Goal: Transaction & Acquisition: Purchase product/service

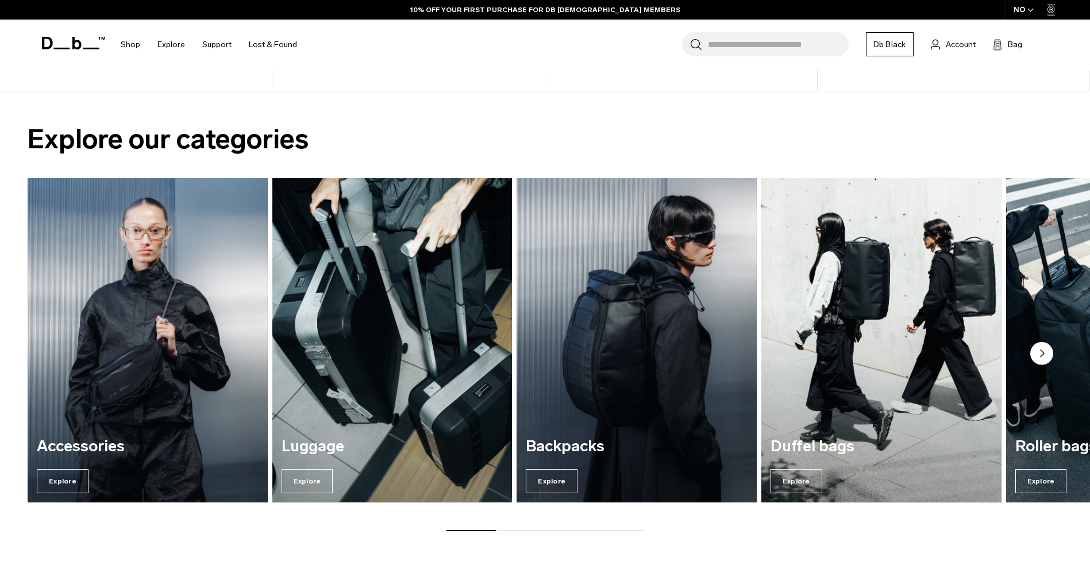
scroll to position [977, 0]
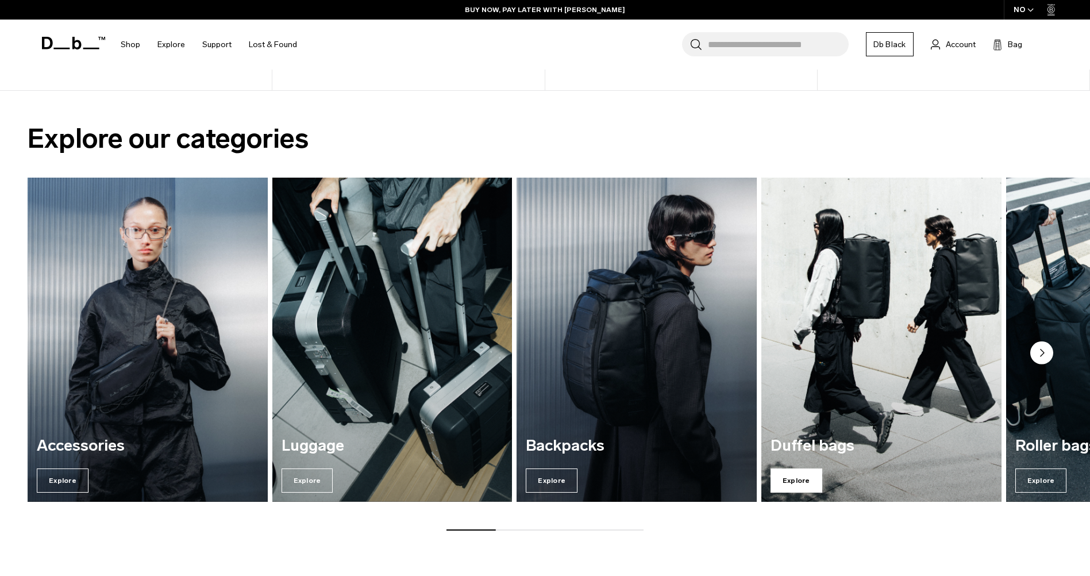
click at [786, 474] on span "Explore" at bounding box center [797, 480] width 52 height 24
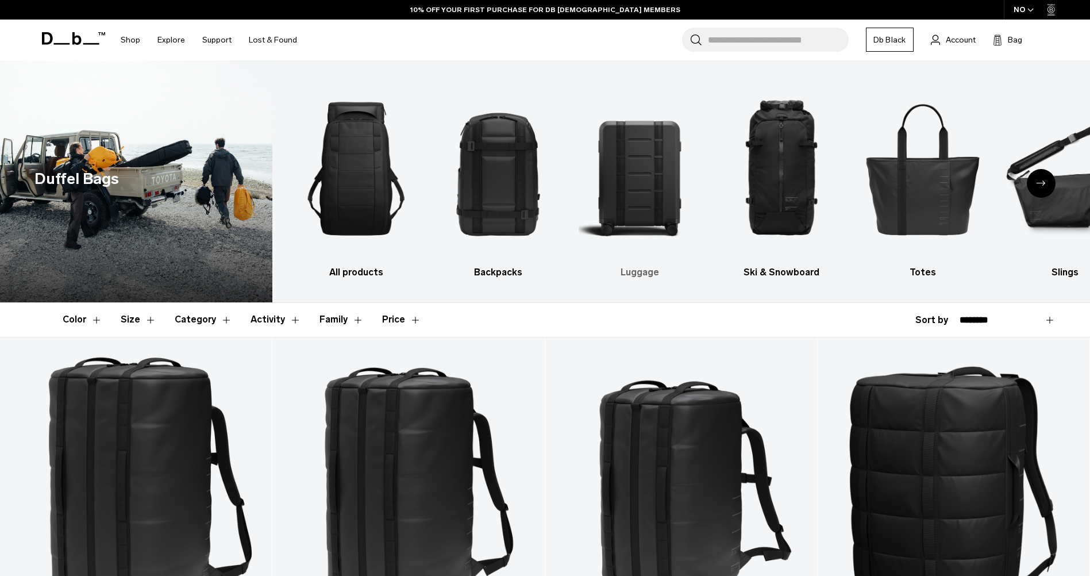
click at [634, 193] on img "3 / 10" at bounding box center [640, 169] width 122 height 182
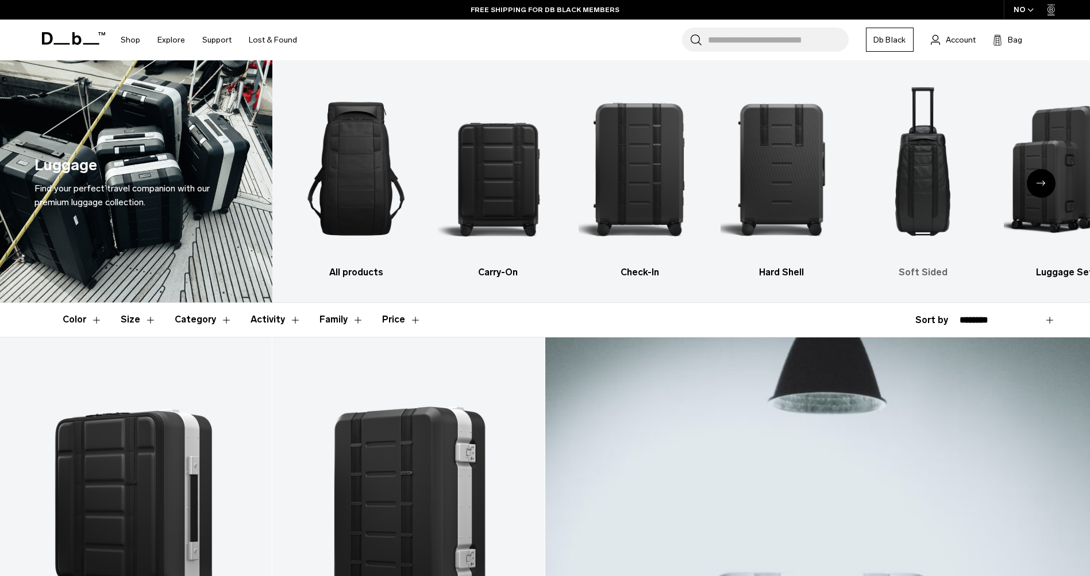
click at [923, 171] on img "5 / 6" at bounding box center [924, 169] width 122 height 182
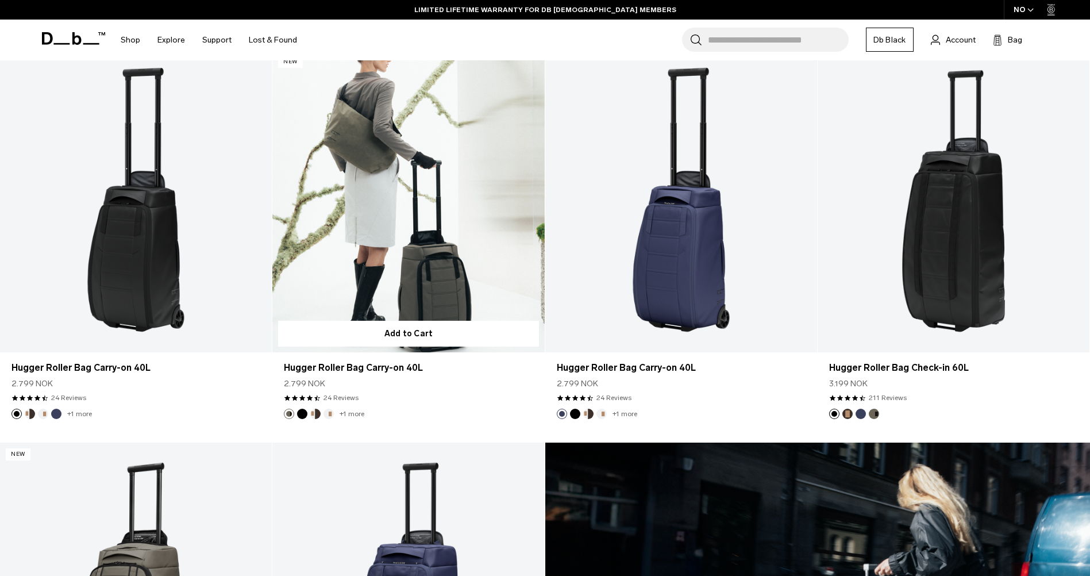
click at [439, 294] on link "Hugger Roller Bag Carry-on 40L" at bounding box center [408, 201] width 272 height 302
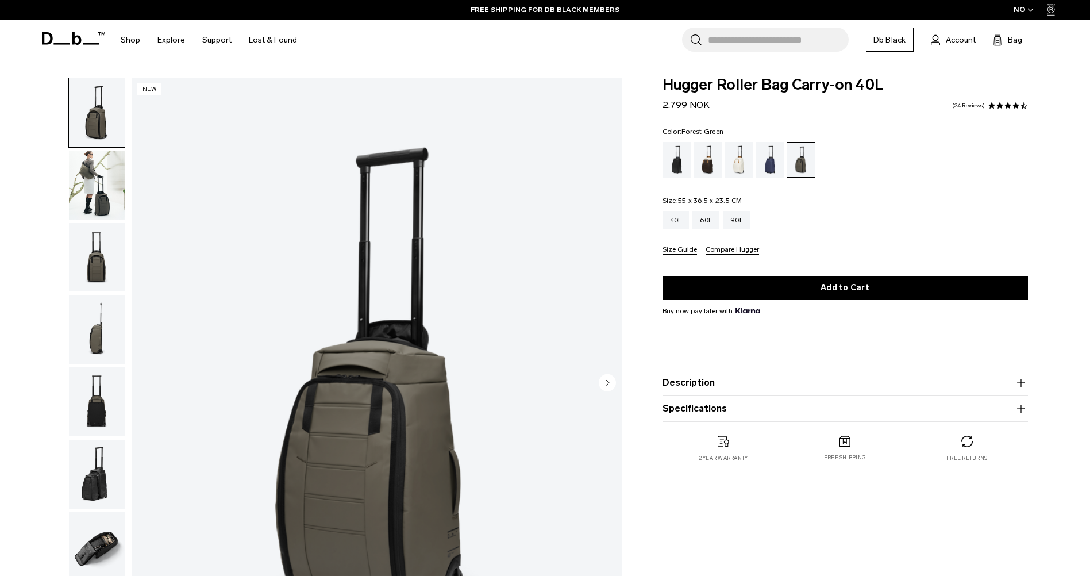
click at [678, 253] on button "Size Guide" at bounding box center [680, 250] width 34 height 9
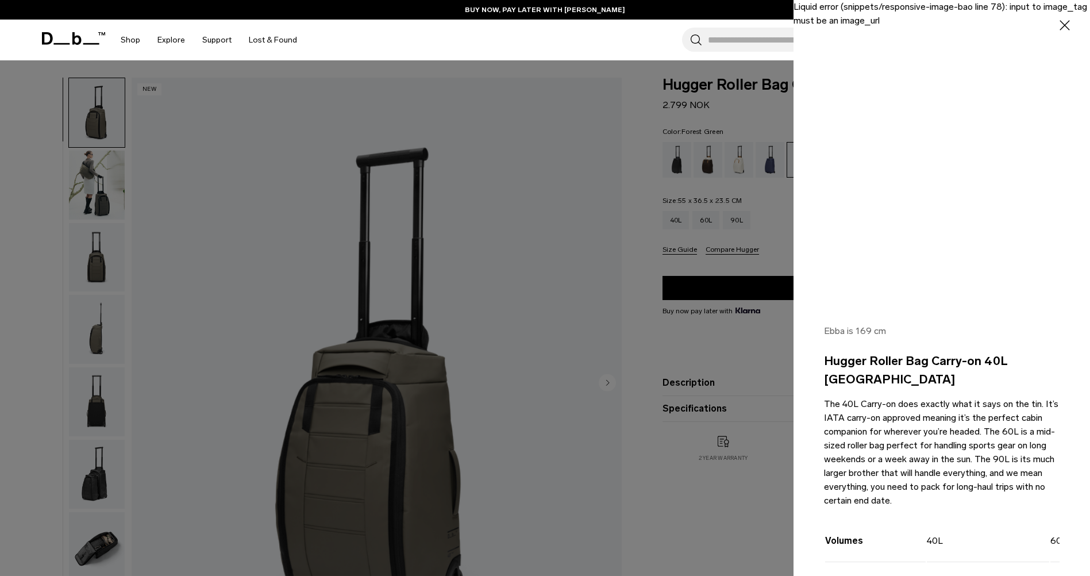
click at [710, 221] on div at bounding box center [545, 288] width 1090 height 576
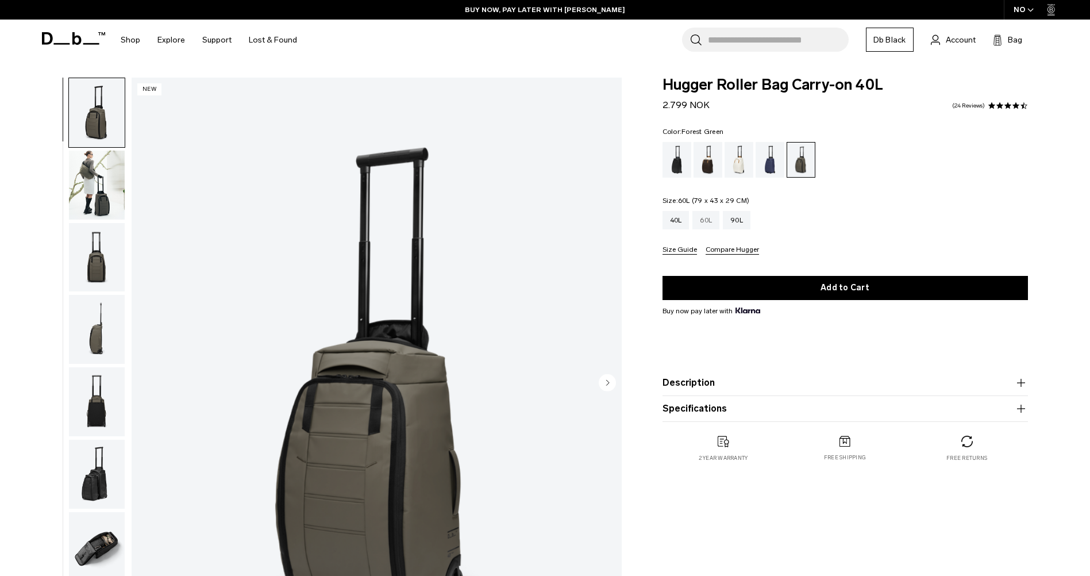
click at [708, 223] on div "60L" at bounding box center [705, 220] width 27 height 18
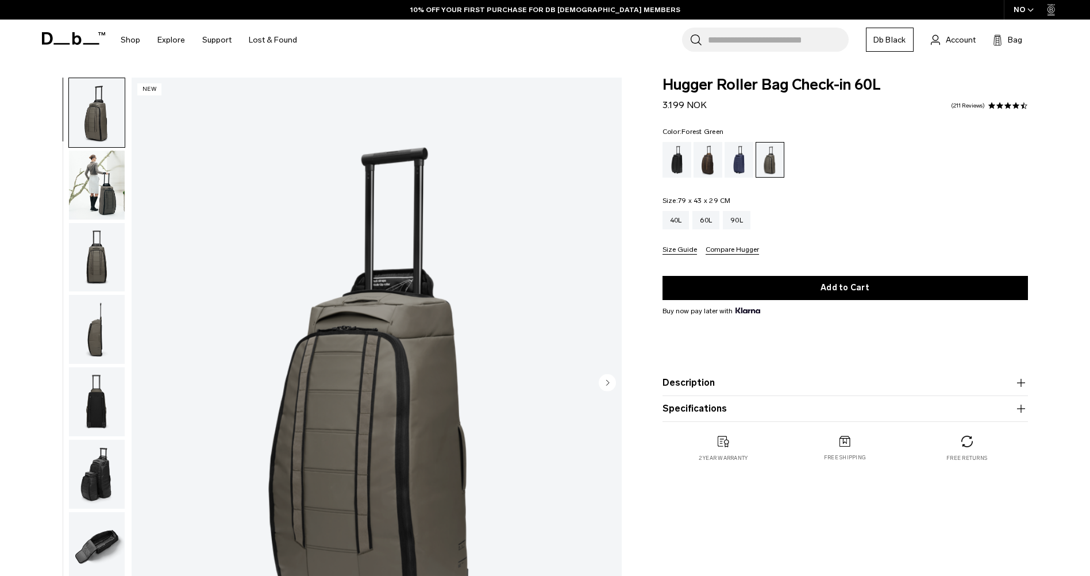
click at [692, 382] on button "Description" at bounding box center [845, 383] width 365 height 14
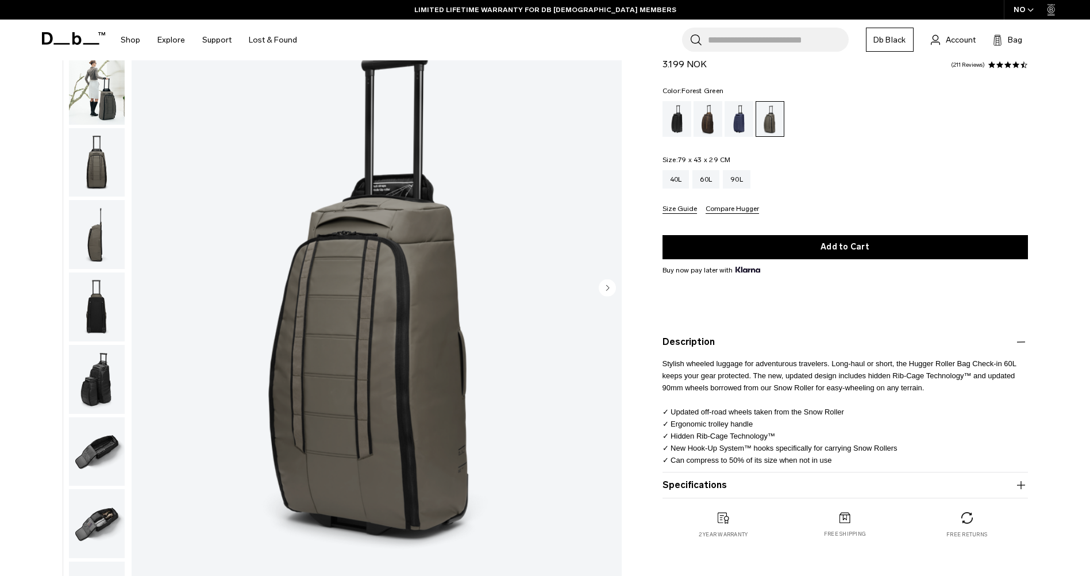
scroll to position [115, 0]
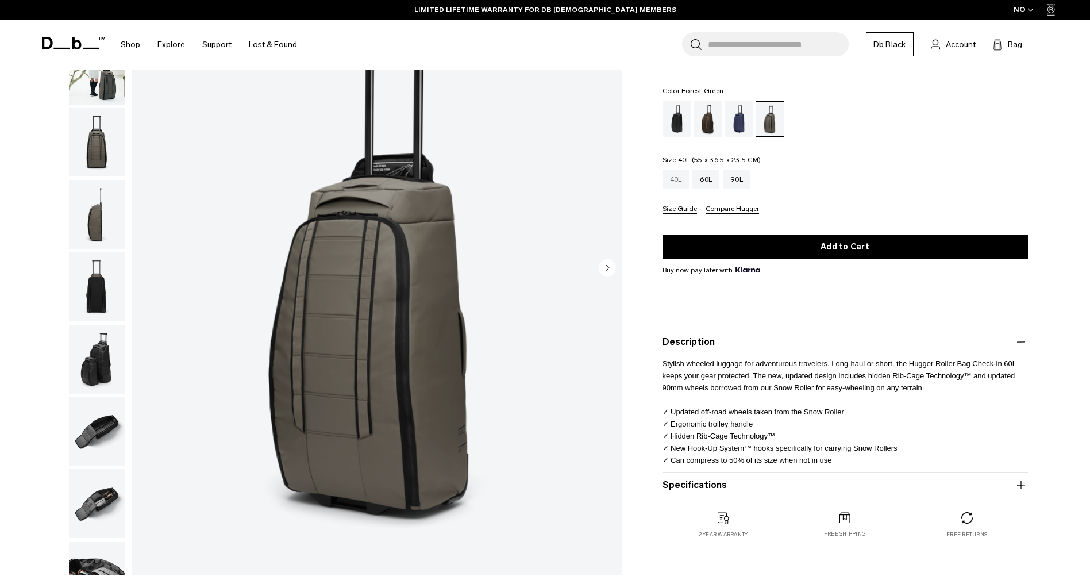
click at [680, 180] on div "40L" at bounding box center [676, 179] width 27 height 18
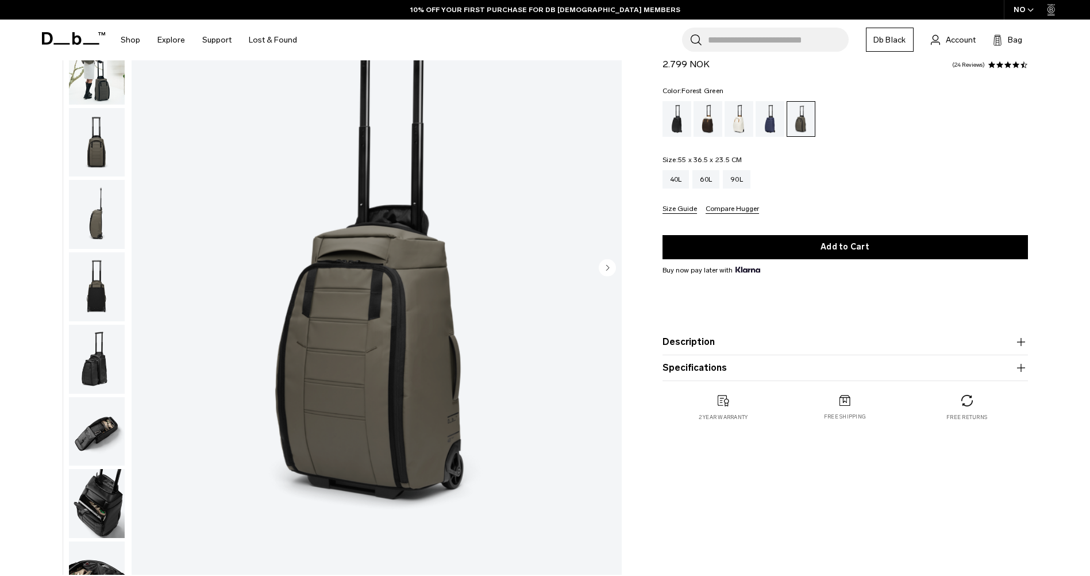
click at [699, 335] on product-accordion "Description Scandinavias’s favorite backpack just got wheels. Ever since we lau…" at bounding box center [845, 342] width 365 height 26
click at [696, 341] on button "Description" at bounding box center [845, 342] width 365 height 14
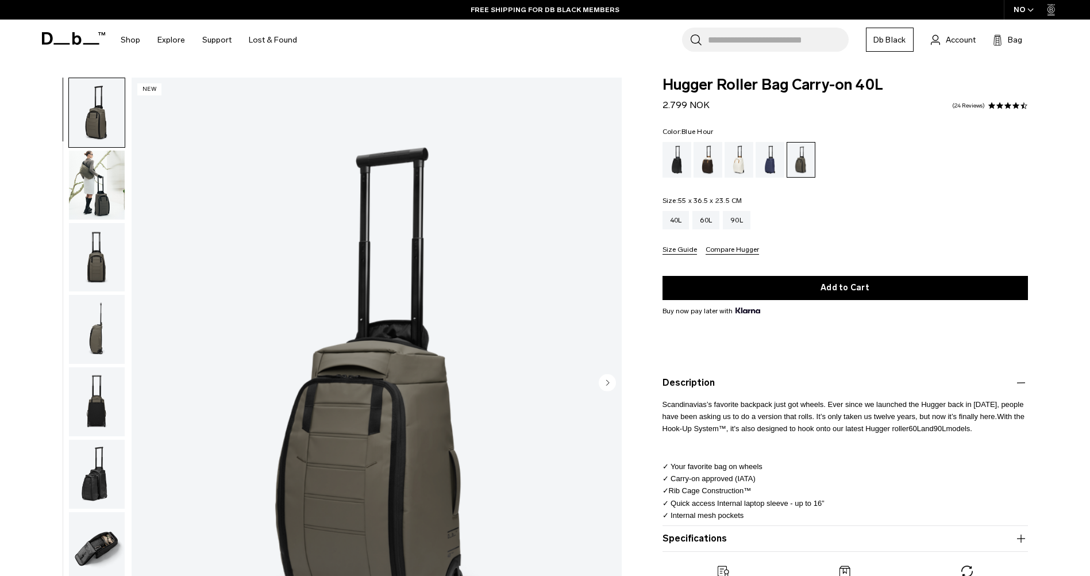
click at [770, 164] on div "Blue Hour" at bounding box center [770, 160] width 29 height 36
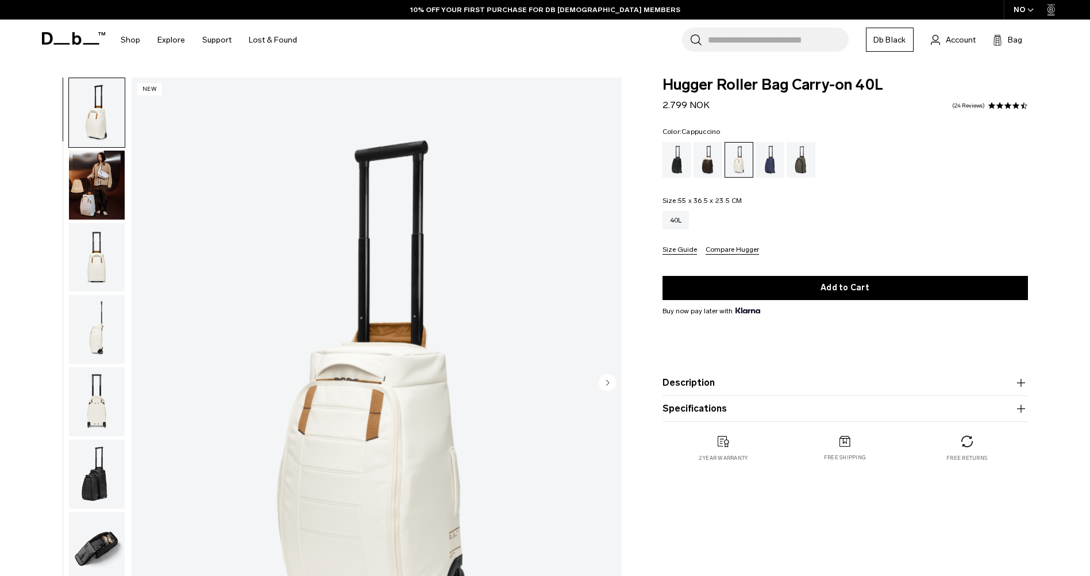
click at [707, 164] on div "Cappuccino" at bounding box center [708, 160] width 29 height 36
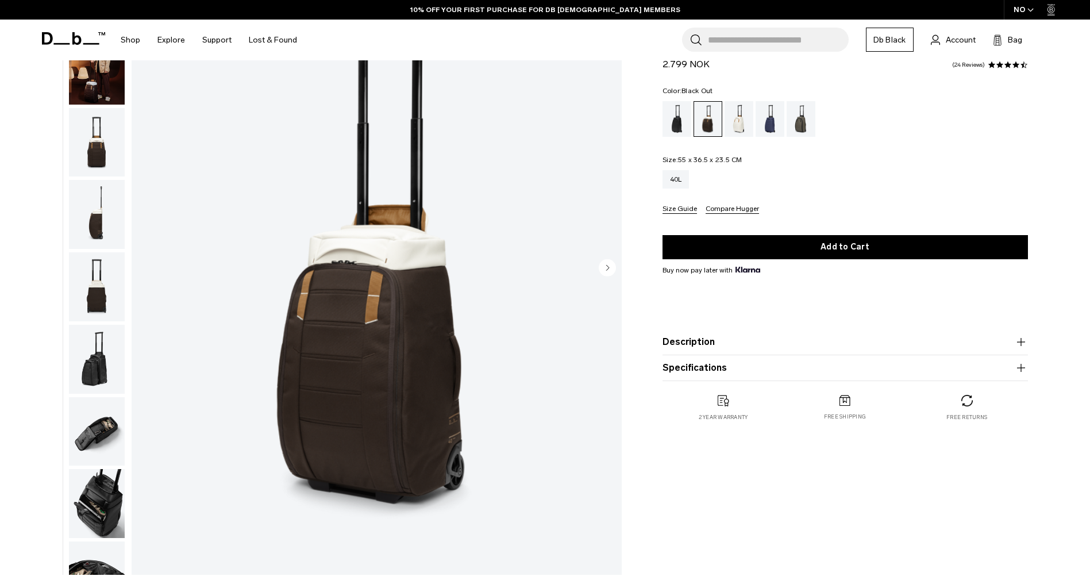
click at [675, 123] on div "Black Out" at bounding box center [677, 119] width 29 height 36
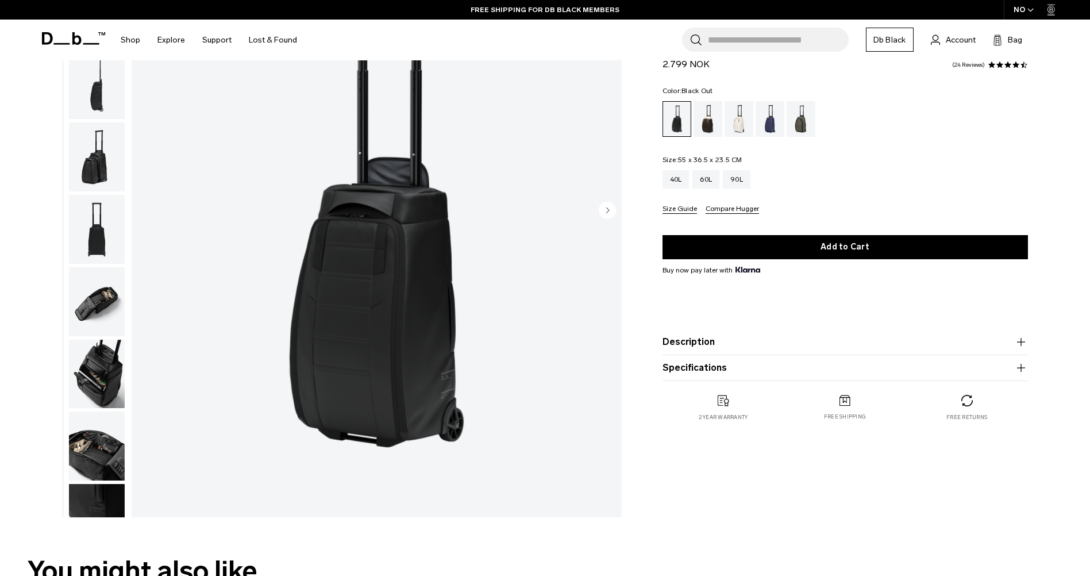
click at [685, 339] on button "Description" at bounding box center [845, 342] width 365 height 14
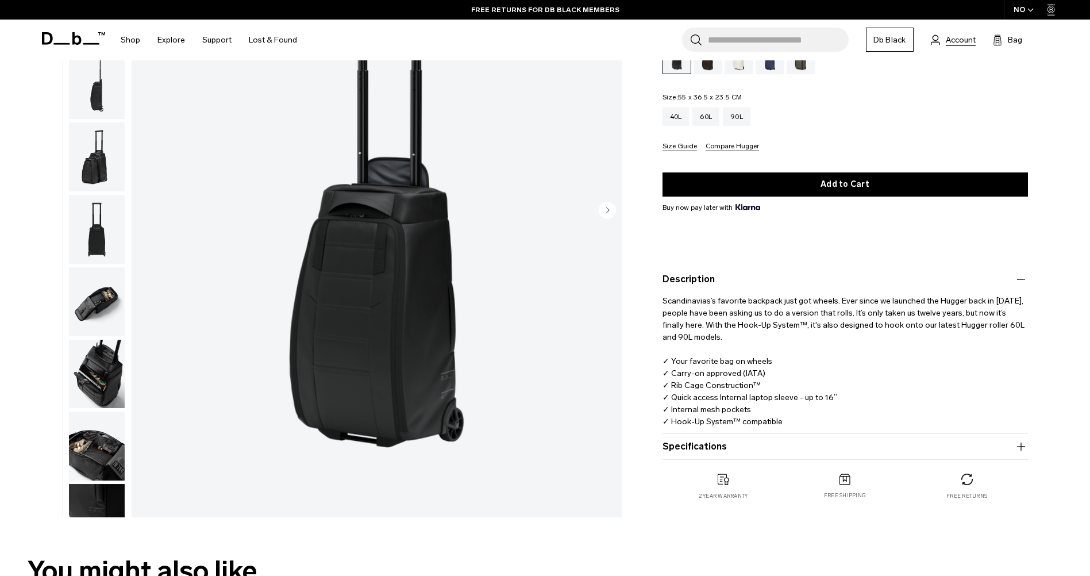
click at [955, 41] on span "Account" at bounding box center [961, 40] width 30 height 12
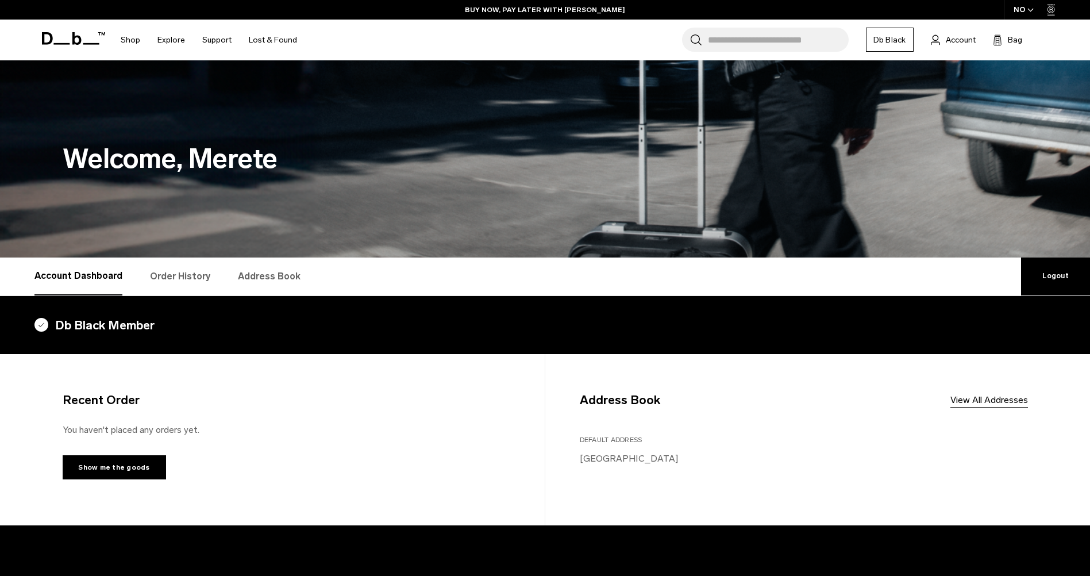
click at [1054, 272] on link "Logout" at bounding box center [1055, 276] width 69 height 38
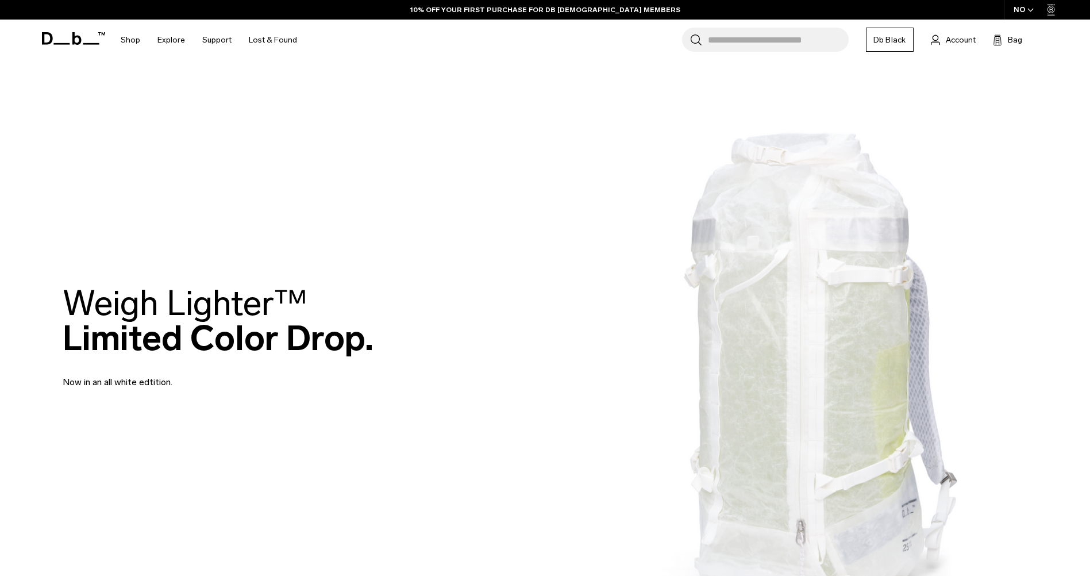
click at [957, 40] on span "Account" at bounding box center [961, 40] width 30 height 12
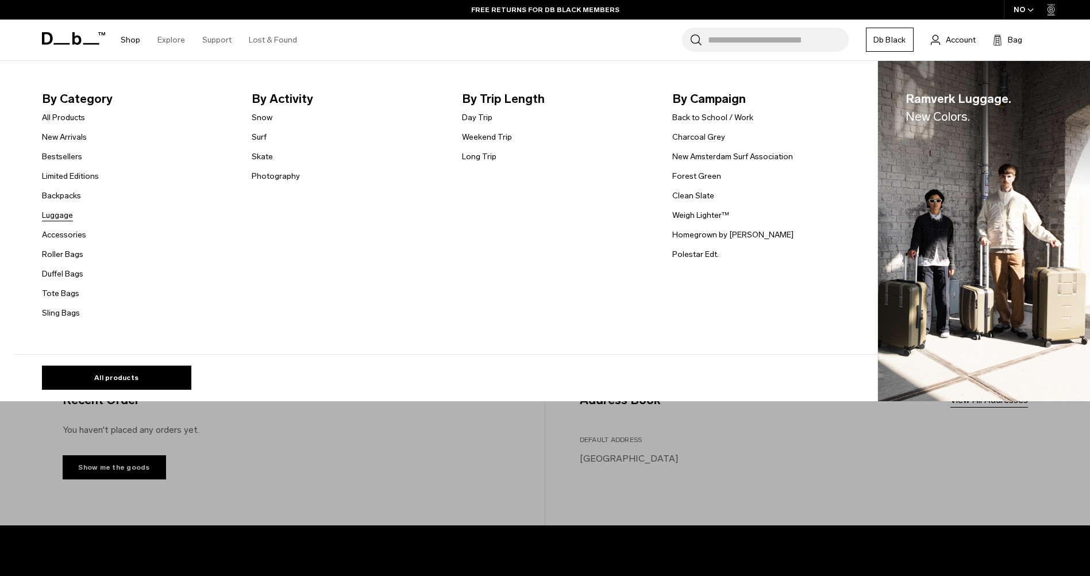
click at [70, 213] on link "Luggage" at bounding box center [57, 215] width 31 height 12
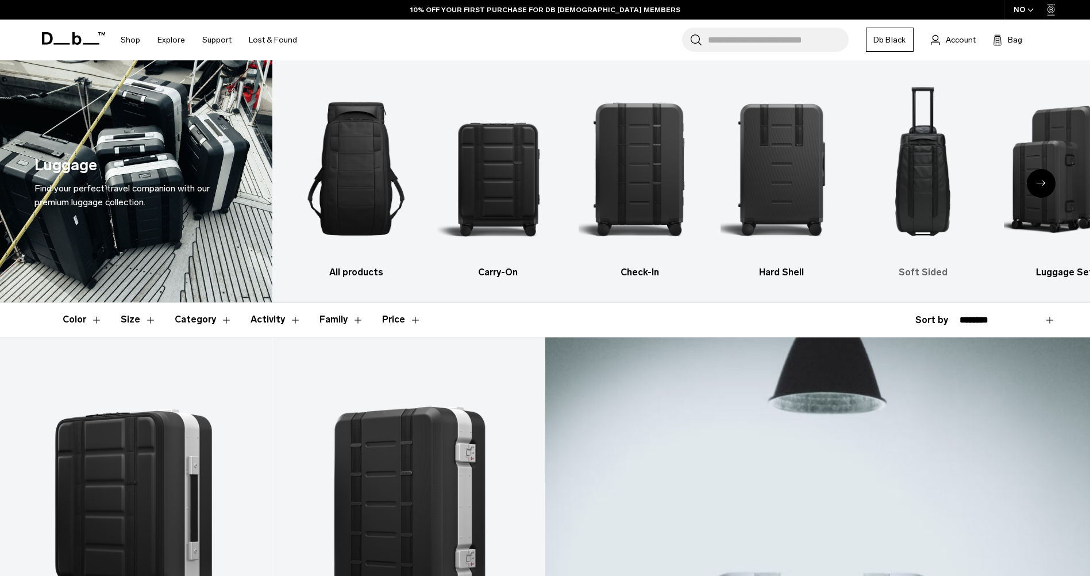
click at [924, 190] on img "5 / 6" at bounding box center [924, 169] width 122 height 182
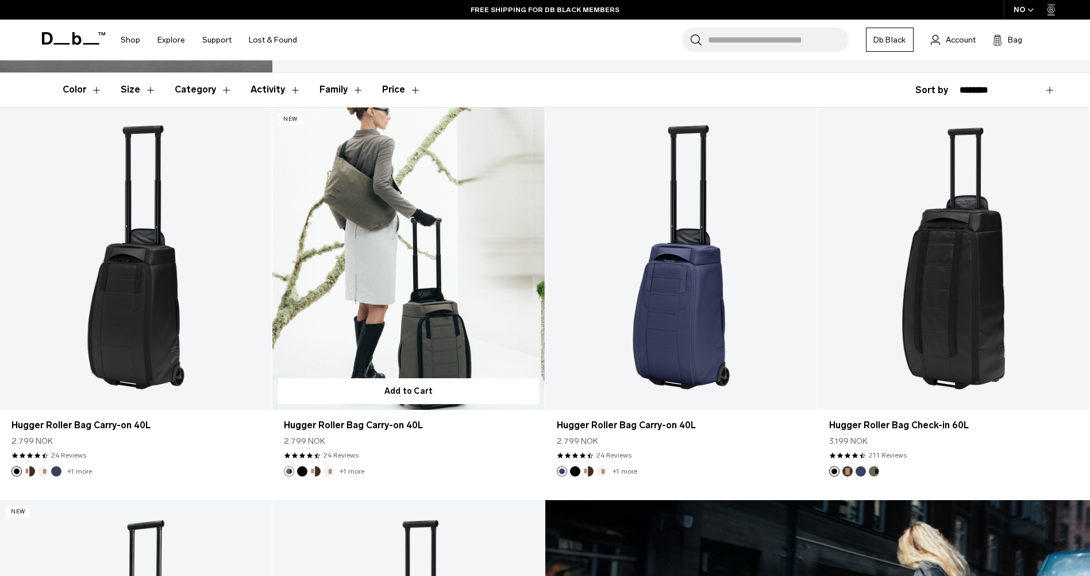
click at [411, 330] on link "Hugger Roller Bag Carry-on 40L" at bounding box center [408, 258] width 272 height 302
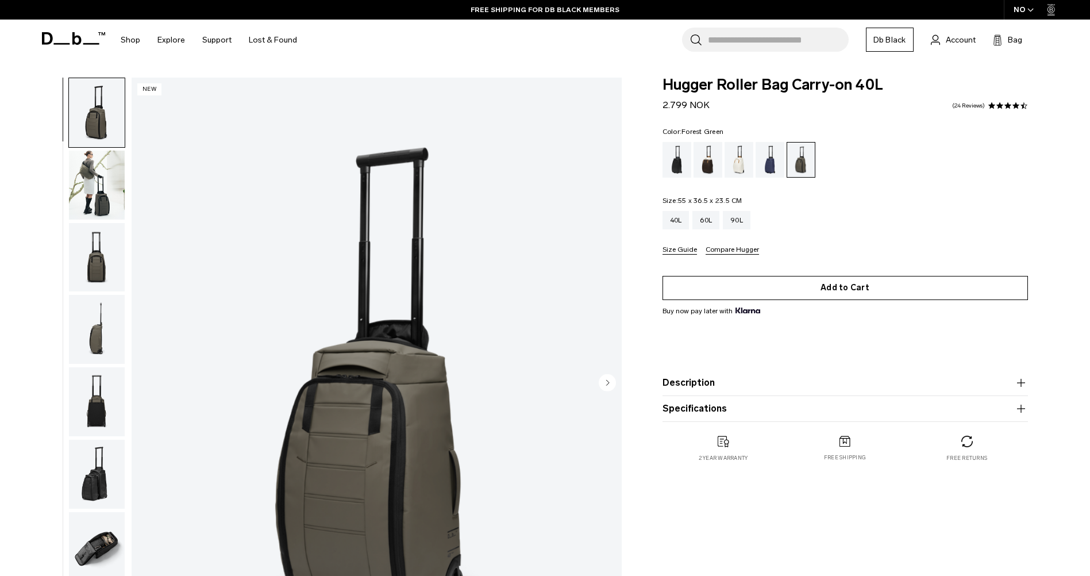
click at [851, 286] on button "Add to Cart" at bounding box center [845, 288] width 365 height 24
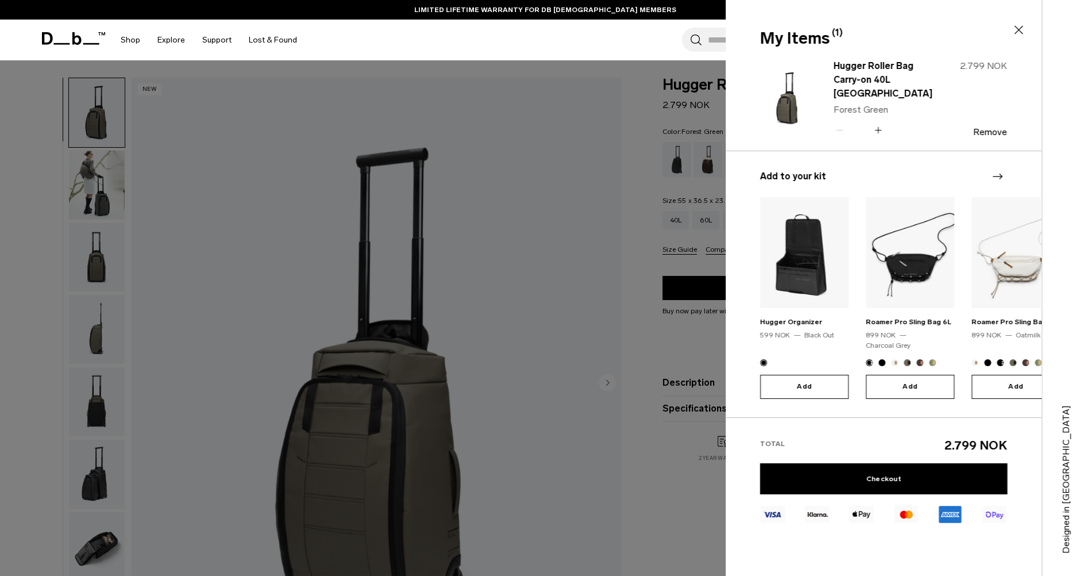
click at [1019, 26] on icon at bounding box center [1019, 30] width 14 height 14
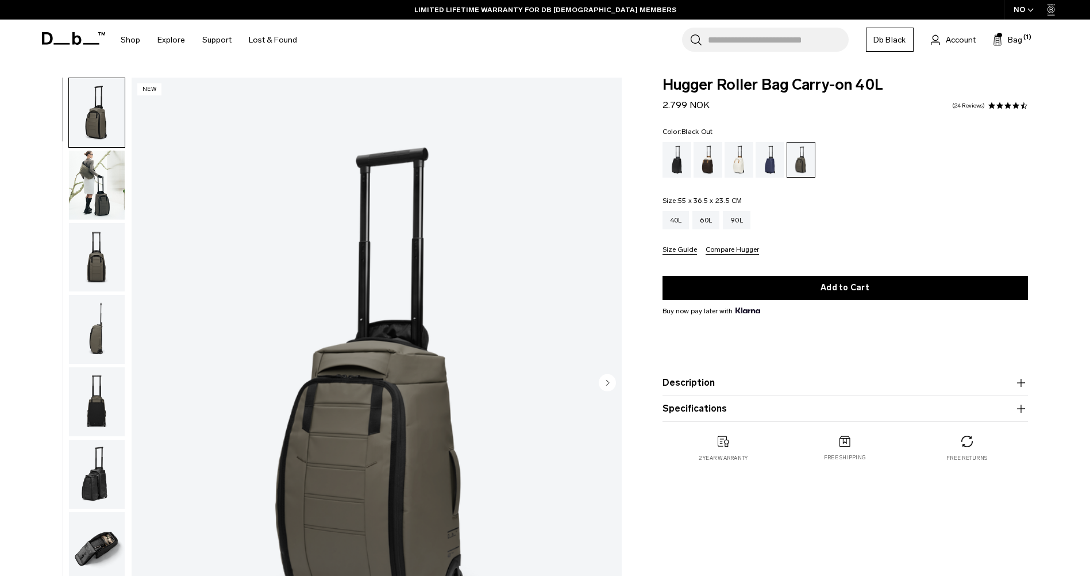
click at [672, 166] on div "Black Out" at bounding box center [677, 160] width 29 height 36
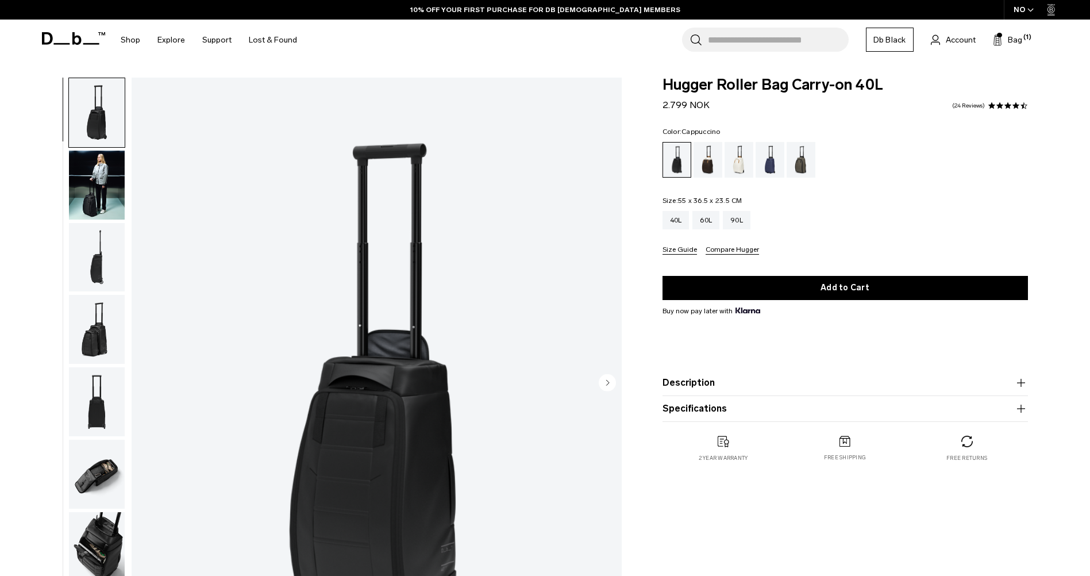
click at [707, 164] on div "Cappuccino" at bounding box center [708, 160] width 29 height 36
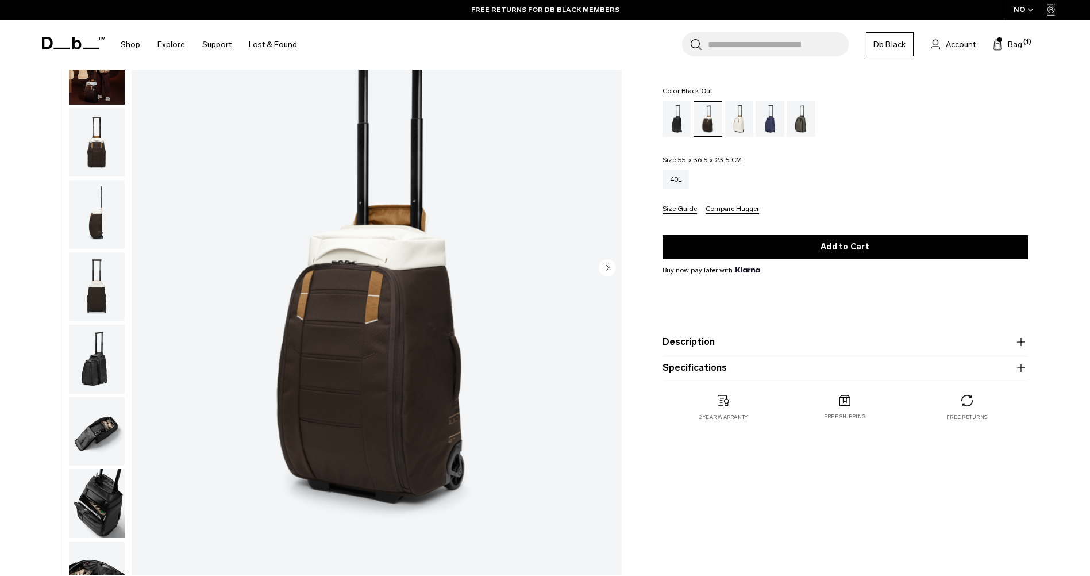
click at [675, 124] on div "Black Out" at bounding box center [677, 119] width 29 height 36
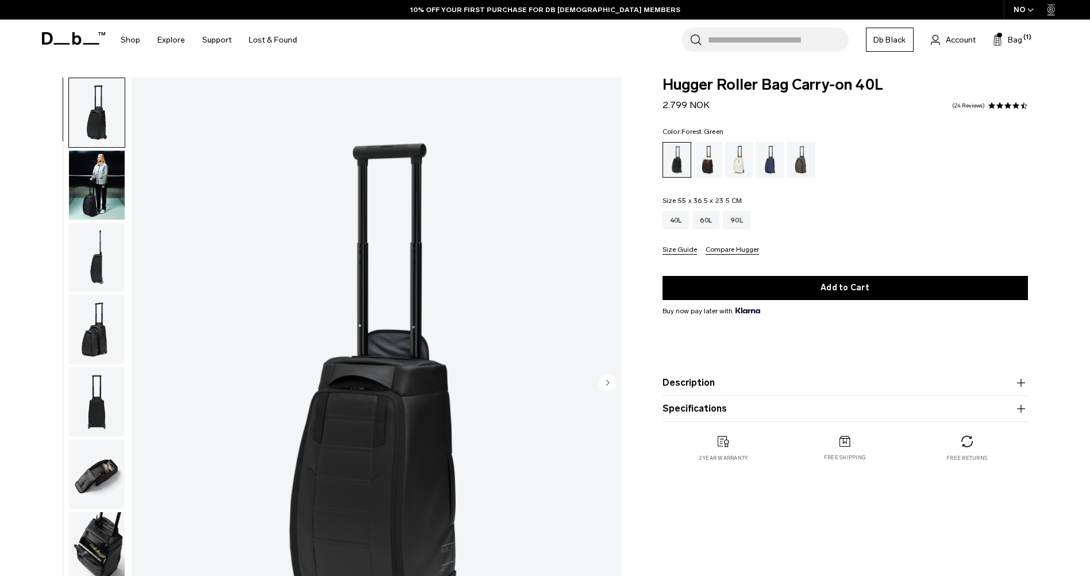
click at [802, 163] on div "Forest Green" at bounding box center [801, 160] width 29 height 36
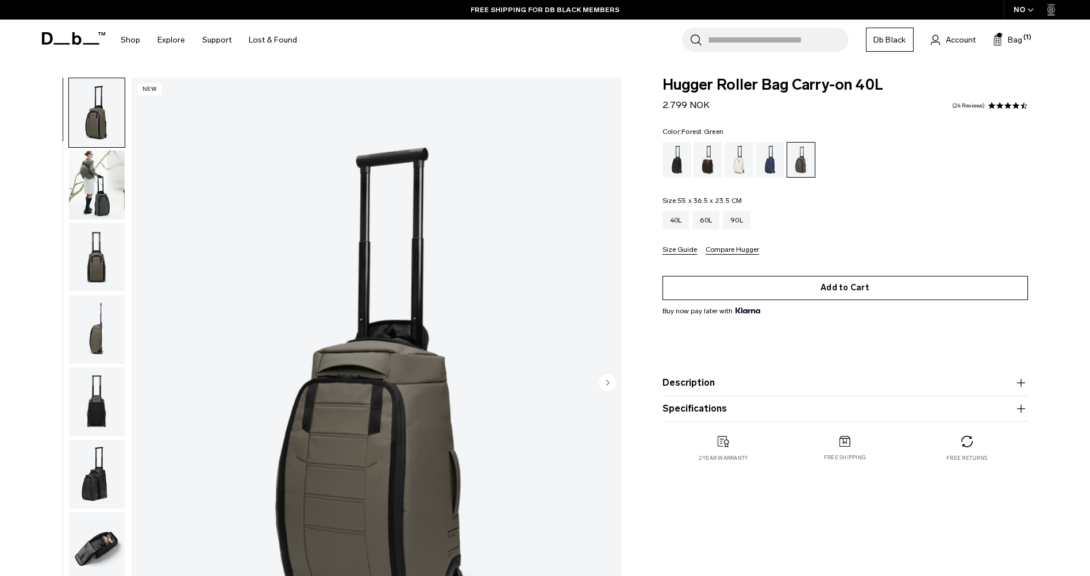
click at [851, 291] on button "Add to Cart" at bounding box center [845, 288] width 365 height 24
